Goal: Information Seeking & Learning: Learn about a topic

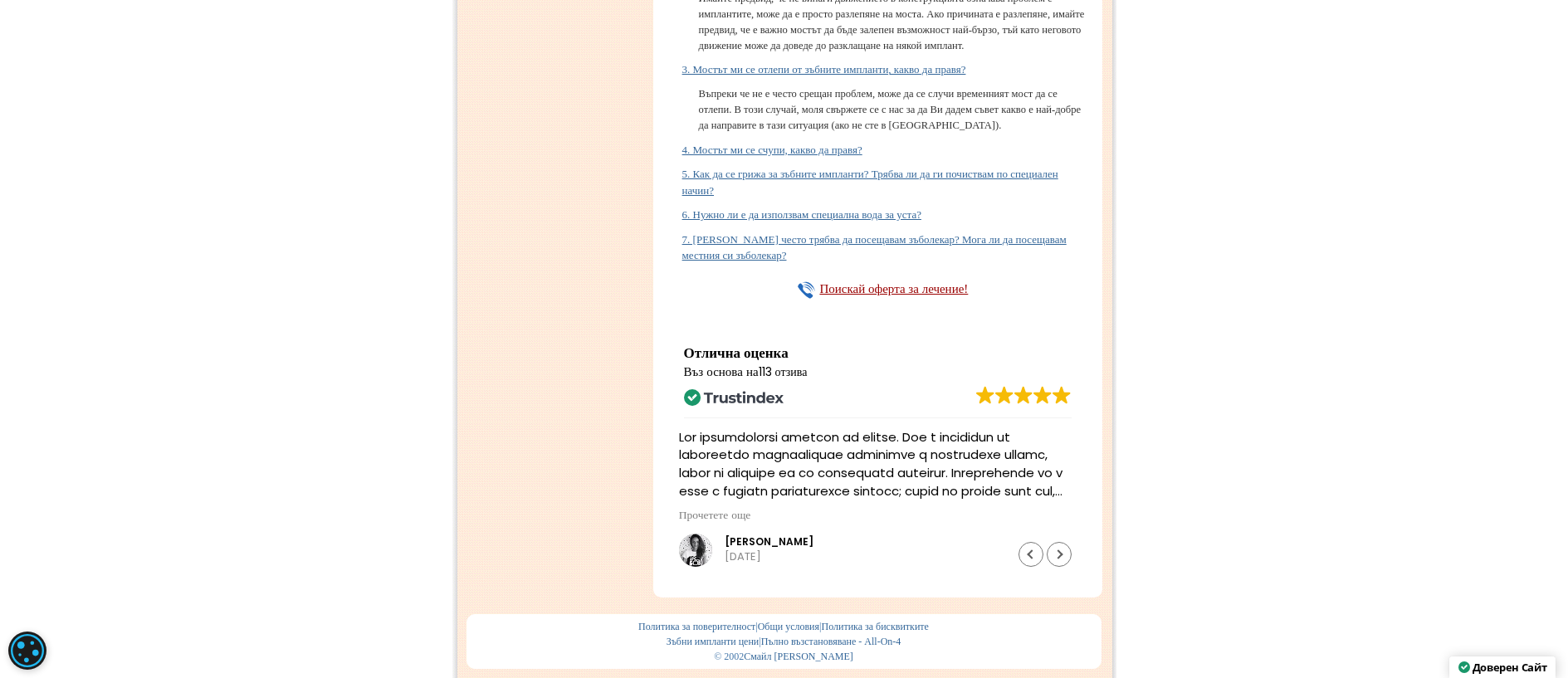
click at [855, 156] on link "4. Мостът ми се счупи, какво да правя?" at bounding box center [772, 149] width 180 height 12
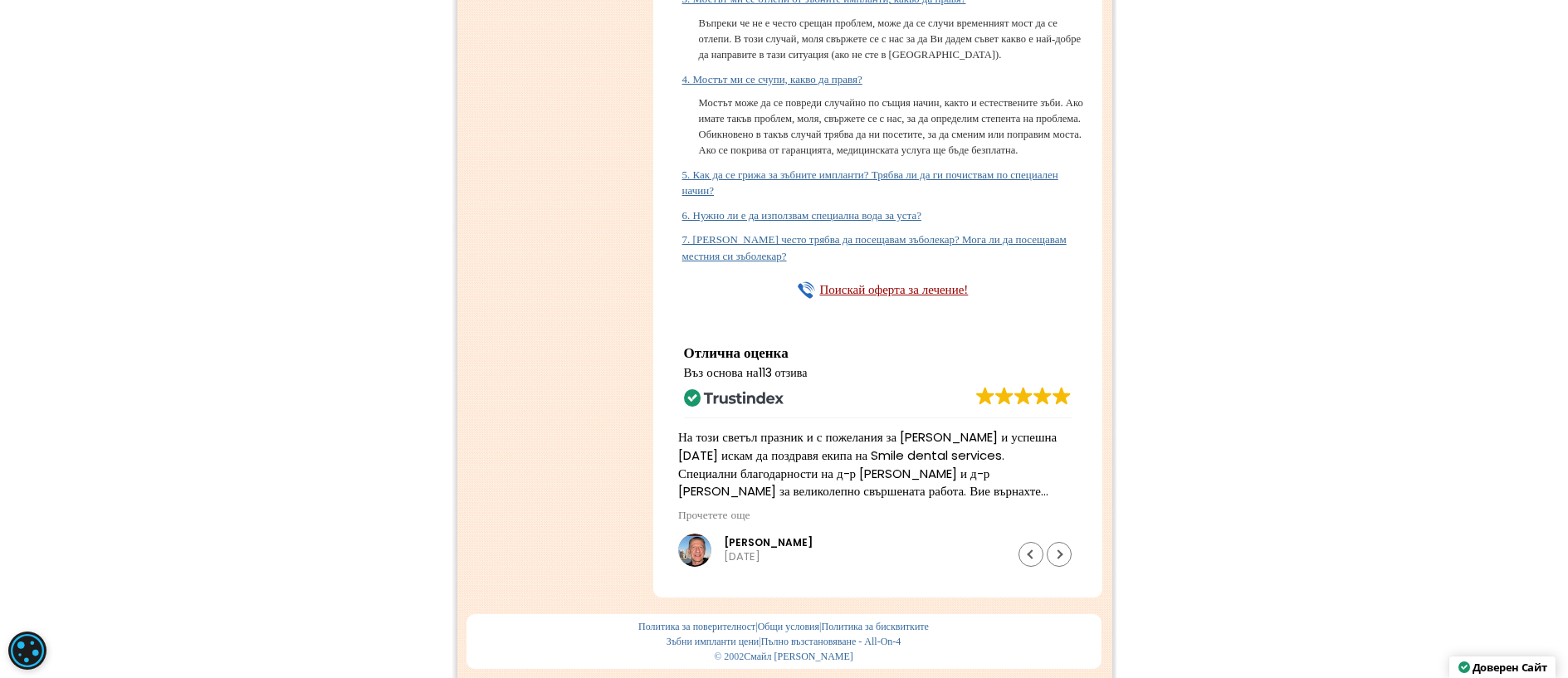
click at [818, 198] on link "5. Как да се грижа за зъбните импланти? Трябва ли да ги почиствам по специален …" at bounding box center [869, 183] width 376 height 29
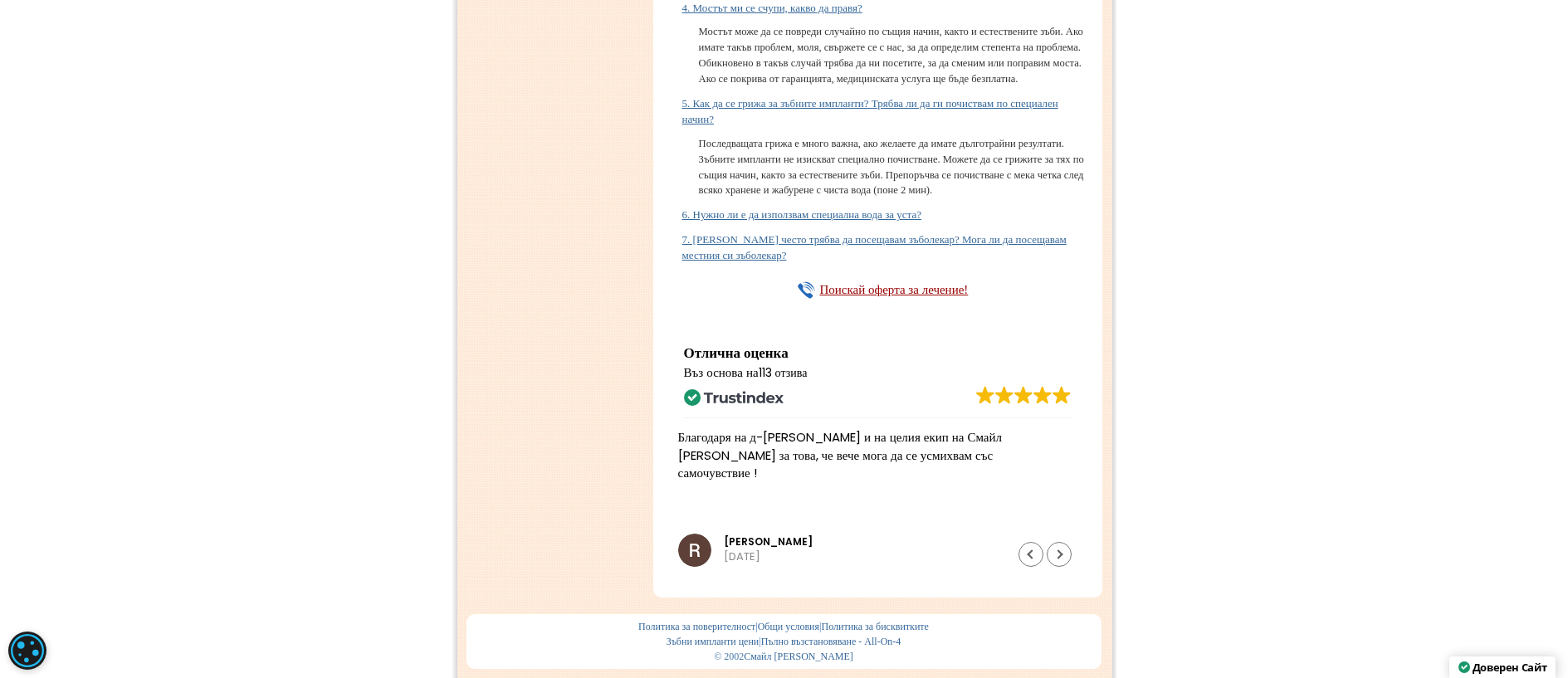
scroll to position [15269, 0]
click at [859, 220] on link "6. Нужно ли е да използвам специална вода за уста?" at bounding box center [801, 214] width 239 height 12
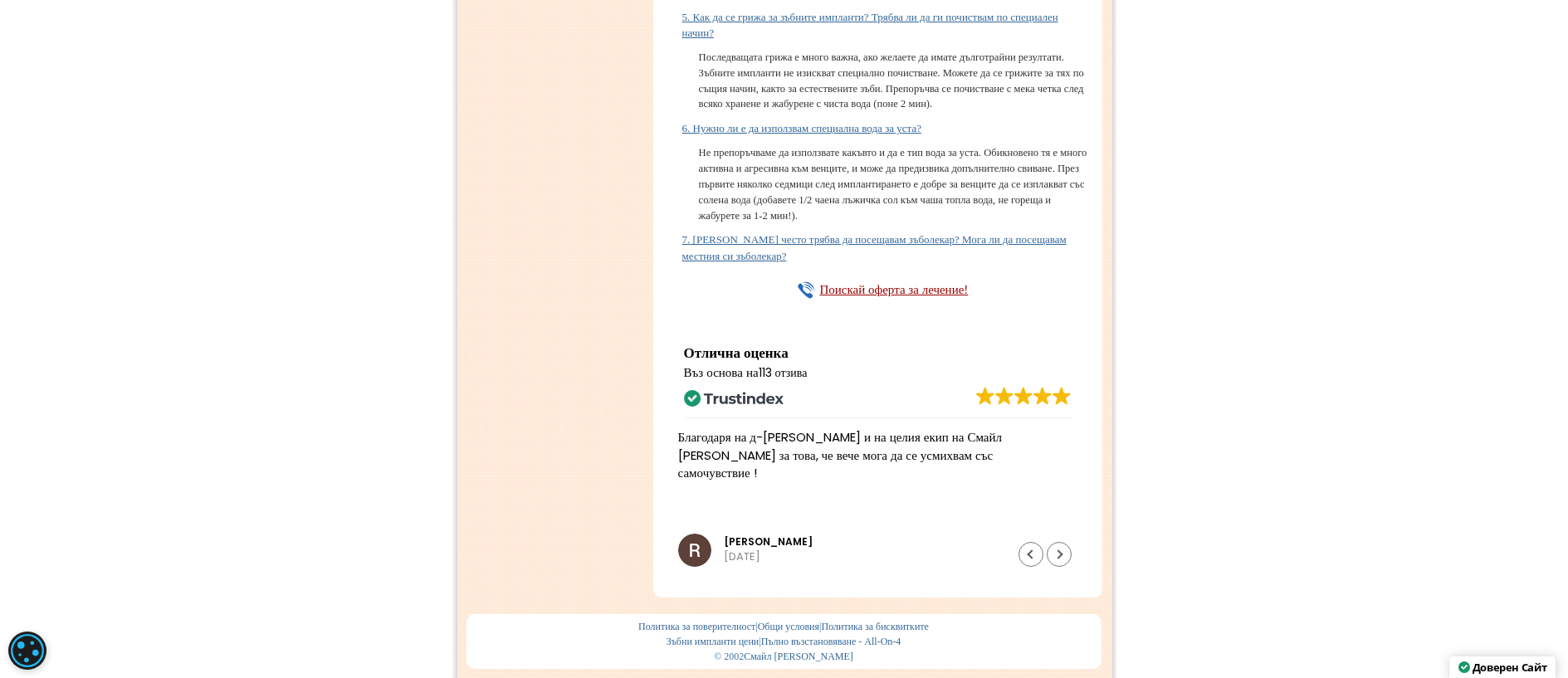
scroll to position [15518, 0]
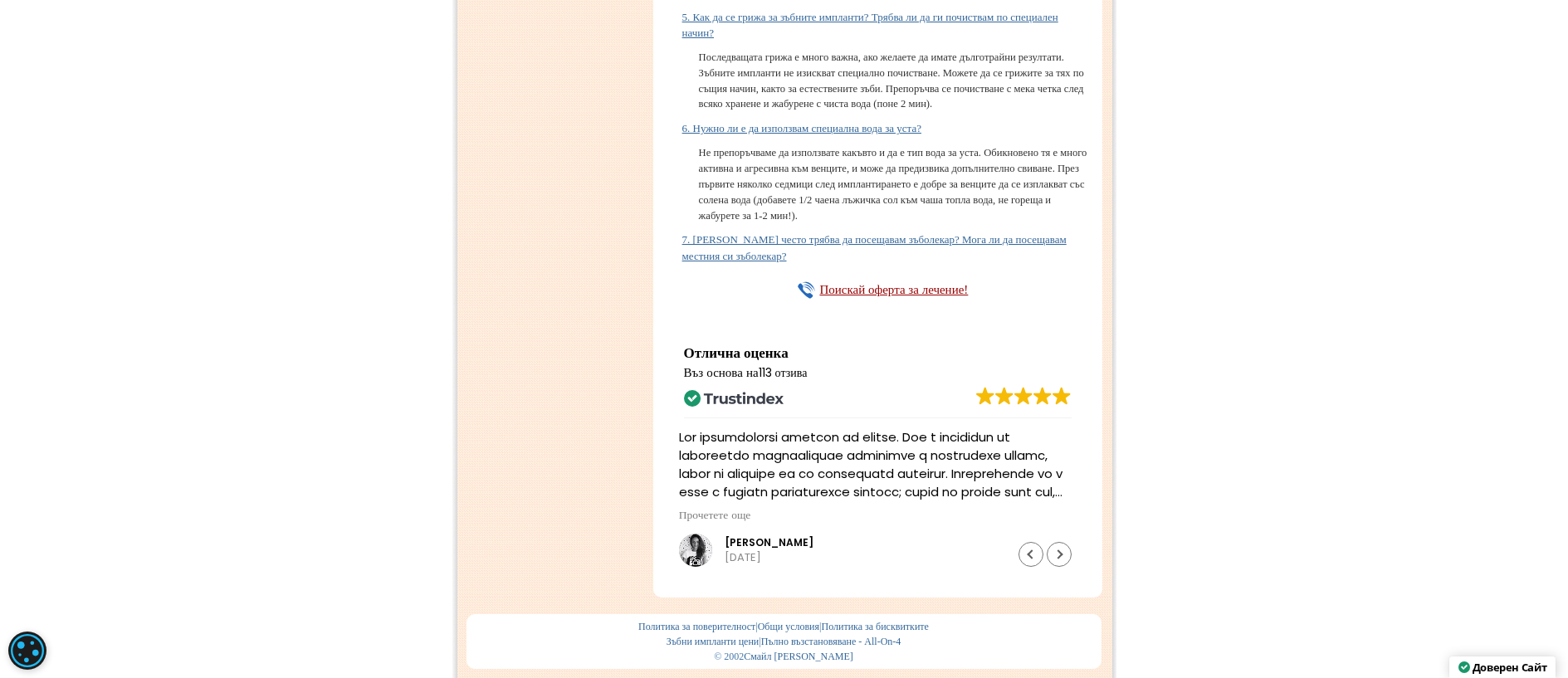
click at [875, 263] on link "7. [PERSON_NAME] често трябва да посещавам зъболекар? Мога ли да посещавам мест…" at bounding box center [874, 248] width 384 height 29
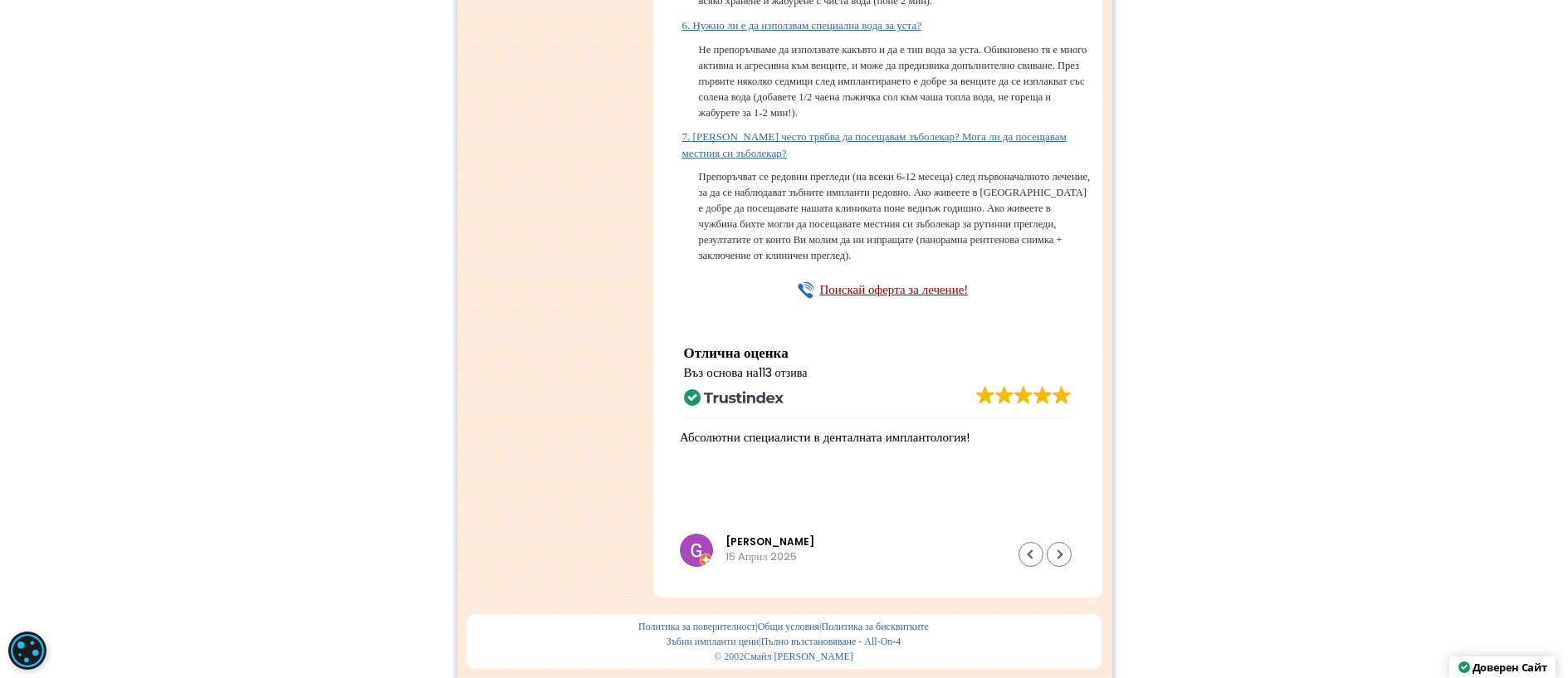
scroll to position [15832, 0]
click at [746, 375] on span "Въз основа на 113 отзива" at bounding box center [746, 372] width 124 height 18
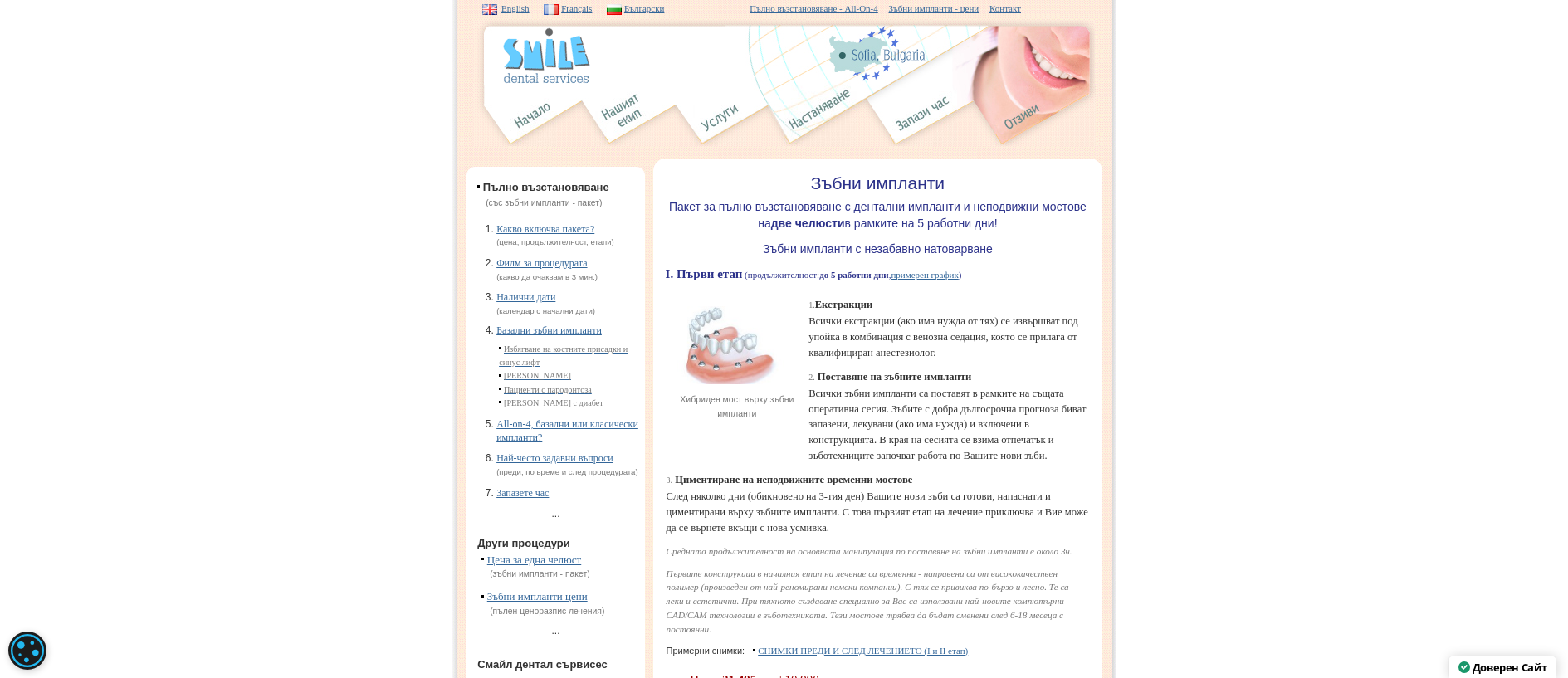
scroll to position [0, 0]
click at [546, 232] on link "Какво включва пакета?" at bounding box center [545, 231] width 98 height 11
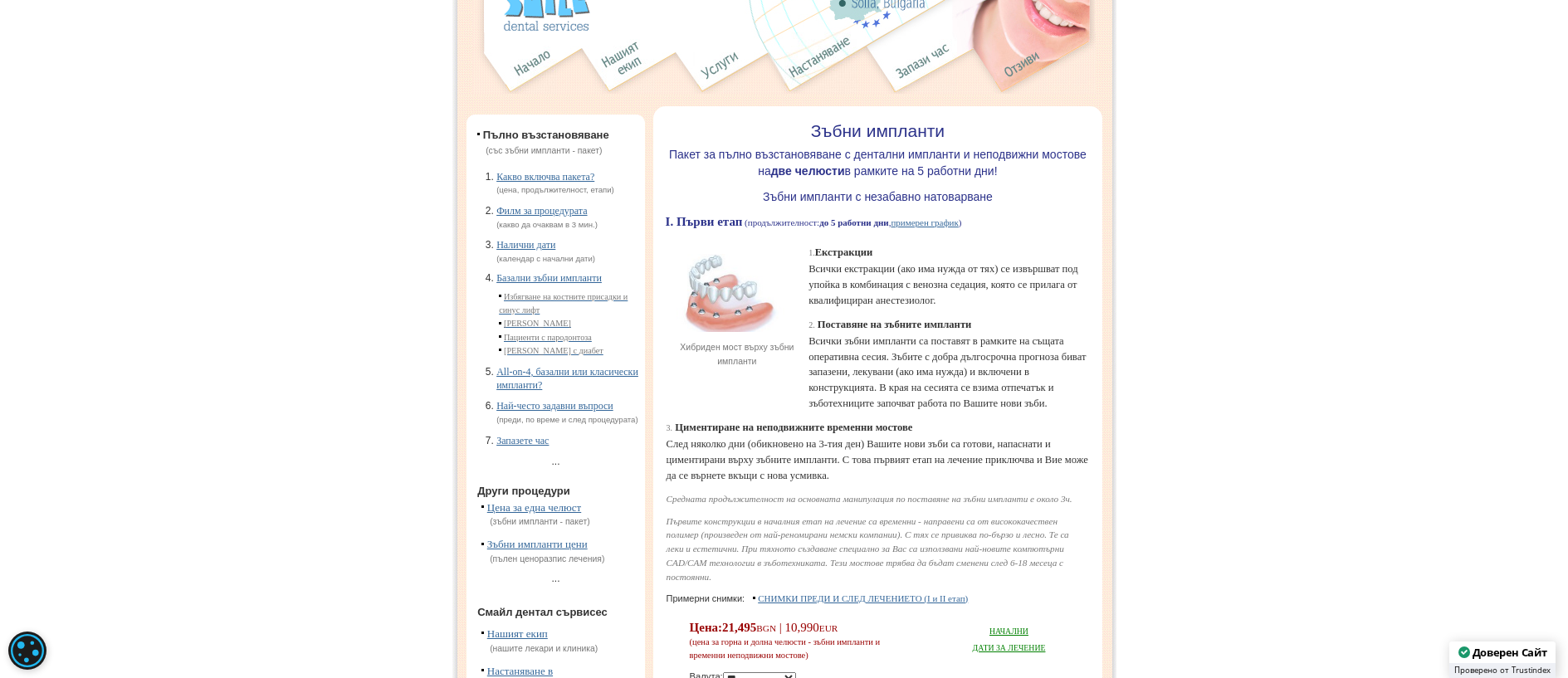
scroll to position [83, 0]
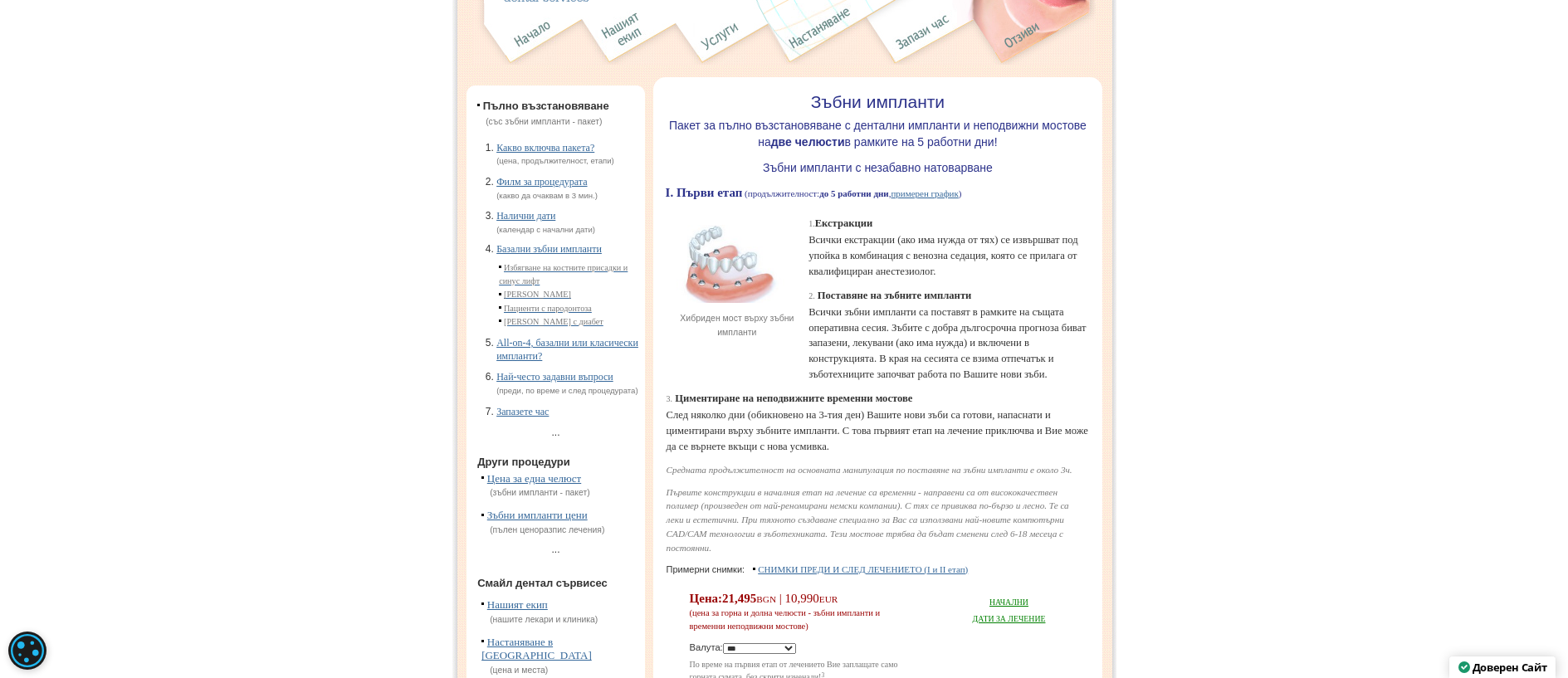
click at [550, 485] on link "Цена за една челюст" at bounding box center [534, 478] width 94 height 12
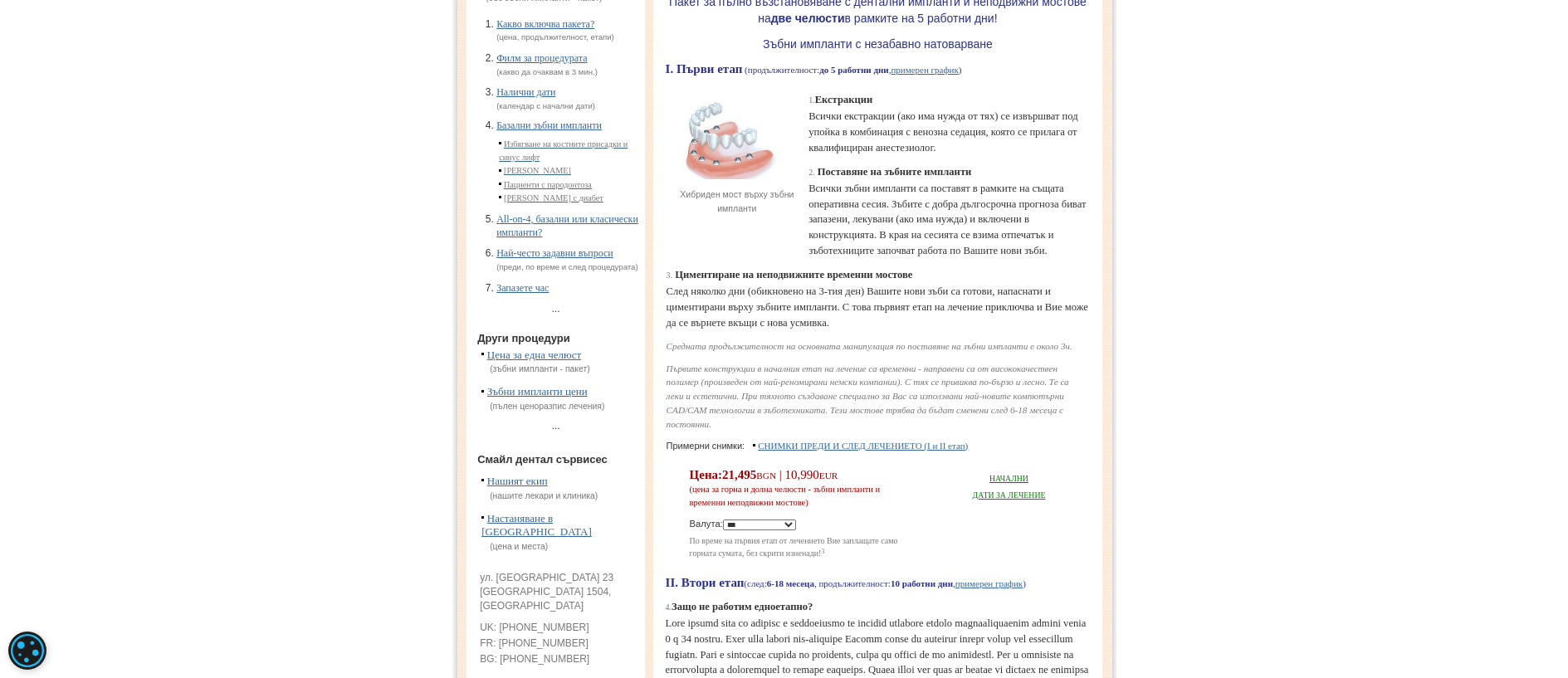
scroll to position [332, 0]
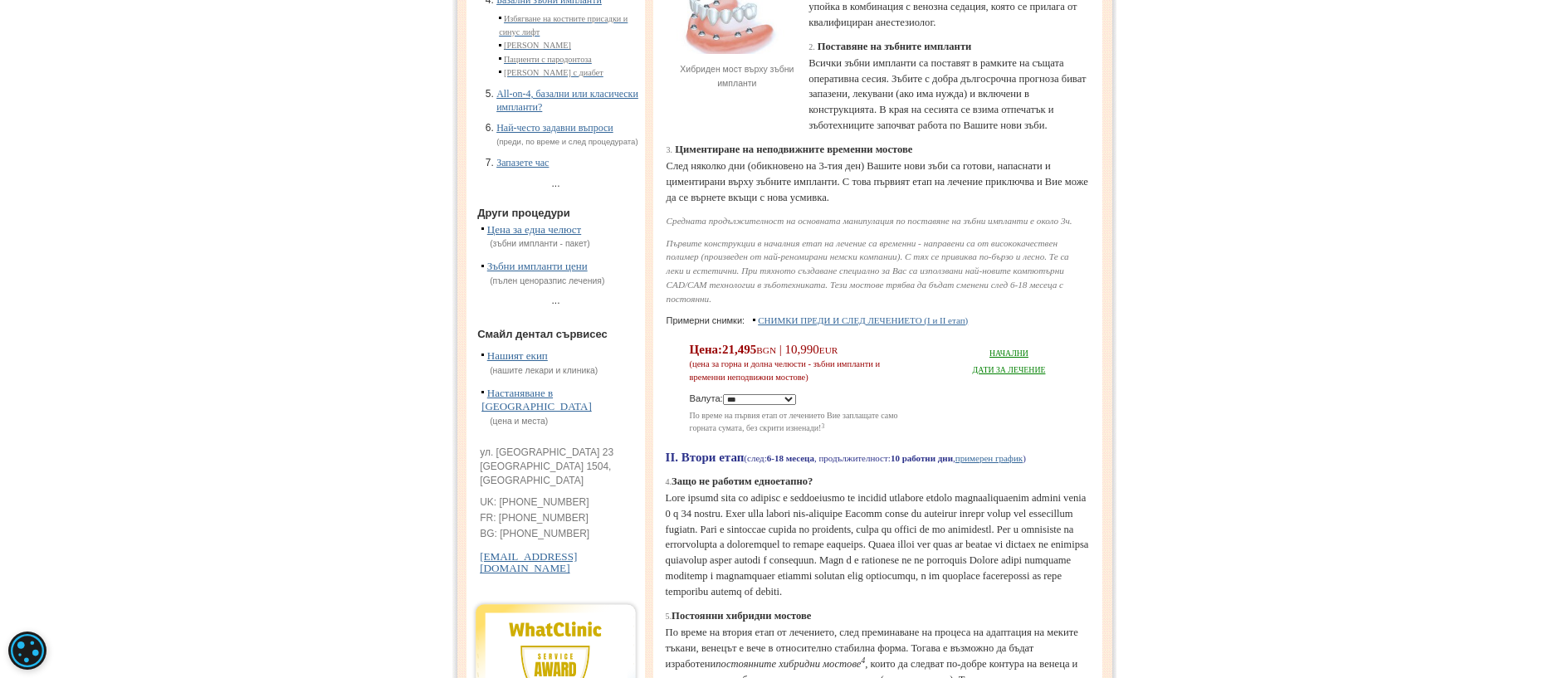
click at [527, 362] on link "Нашият екип" at bounding box center [517, 355] width 61 height 12
click at [524, 414] on link "Настаняване в [GEOGRAPHIC_DATA]" at bounding box center [536, 399] width 111 height 26
